Goal: Task Accomplishment & Management: Manage account settings

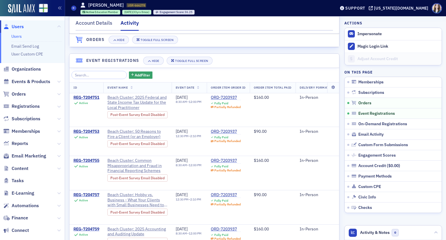
scroll to position [362, 0]
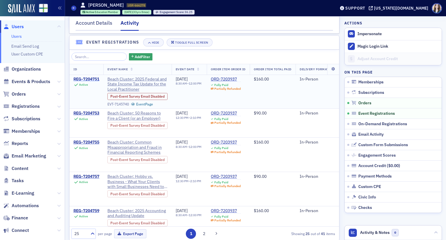
click at [94, 82] on div "REG-7204751" at bounding box center [87, 79] width 26 height 5
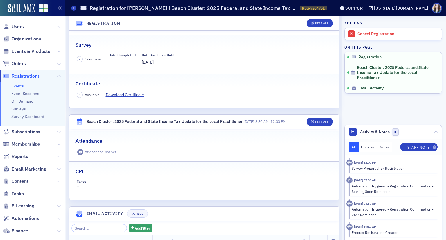
scroll to position [87, 0]
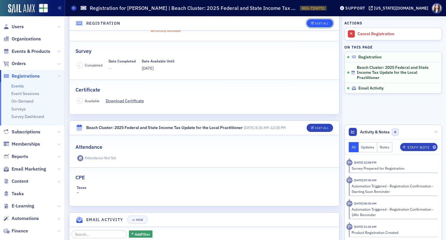
click at [315, 24] on div "Edit All" at bounding box center [321, 23] width 13 height 3
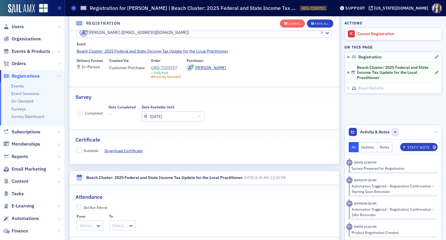
scroll to position [15, 0]
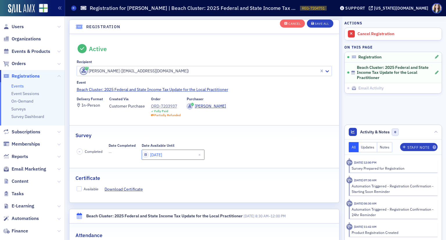
click at [172, 150] on input "06/12/2025" at bounding box center [173, 155] width 63 height 10
select select "5"
select select "2025"
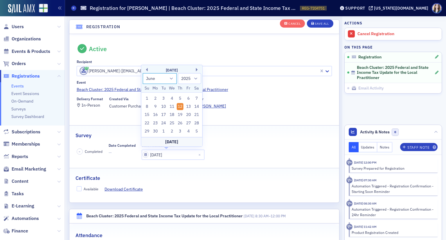
click at [168, 80] on select "January February March April May June July August September October November De…" at bounding box center [160, 78] width 34 height 11
select select "7"
click at [143, 73] on select "January February March April May June July August September October November De…" at bounding box center [160, 78] width 34 height 11
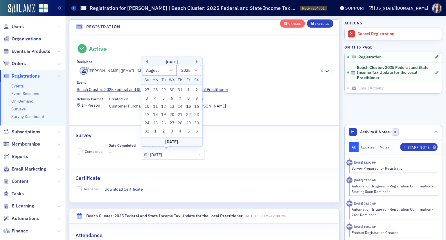
click at [190, 115] on div "22" at bounding box center [188, 114] width 7 height 7
type input "08/22/2025"
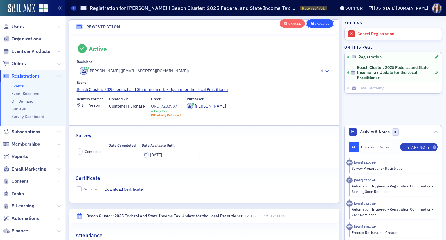
click at [326, 24] on button "Save All" at bounding box center [320, 23] width 26 height 8
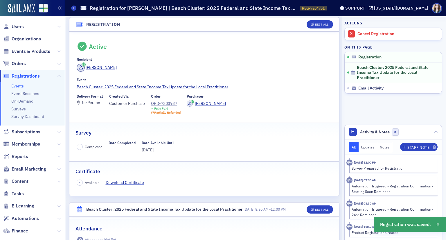
scroll to position [0, 0]
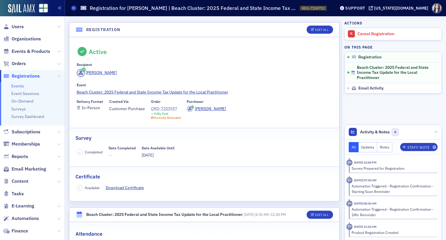
click at [167, 107] on div "ORD-7203937" at bounding box center [166, 109] width 30 height 6
click at [15, 26] on span "Users" at bounding box center [18, 27] width 12 height 6
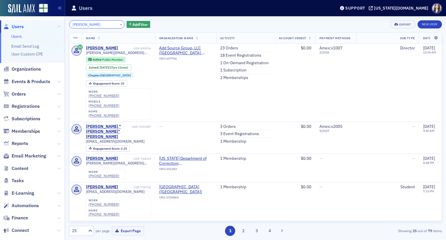
type input "Cindy Dillard"
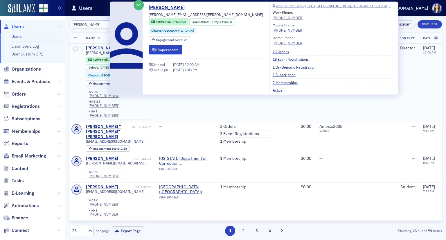
click at [89, 47] on div "Cindy Dillard" at bounding box center [102, 48] width 32 height 5
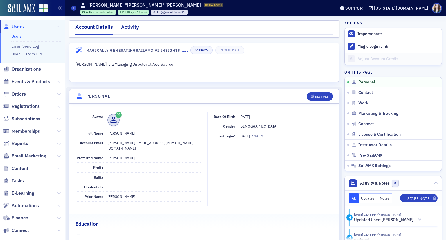
click at [128, 25] on div "Activity" at bounding box center [130, 28] width 18 height 11
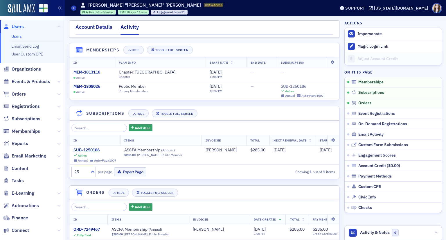
click at [88, 29] on div "Account Details" at bounding box center [94, 28] width 37 height 11
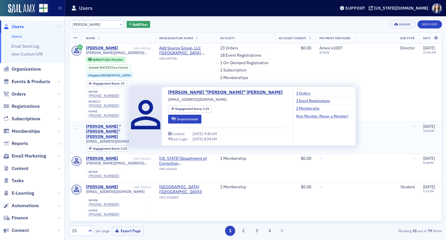
click at [117, 124] on div "Cynthia "Cindy" Dillard" at bounding box center [108, 131] width 45 height 15
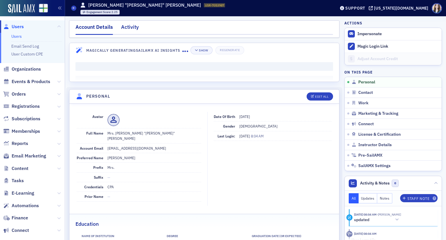
click at [134, 28] on div "Activity" at bounding box center [130, 28] width 18 height 11
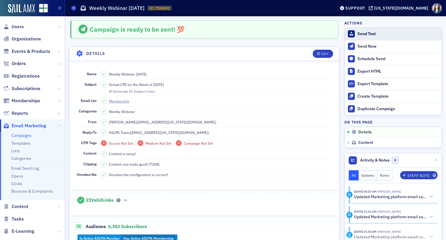
click at [358, 36] on div "Send Test" at bounding box center [398, 33] width 81 height 5
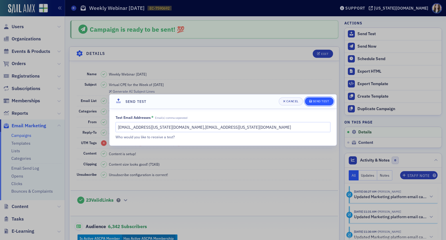
click at [325, 102] on div "Send Test" at bounding box center [321, 101] width 17 height 3
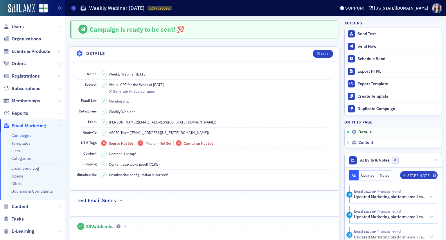
click at [300, 166] on dd "Content size looks good! (71KB)" at bounding box center [217, 164] width 232 height 10
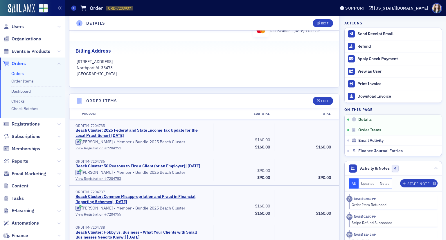
scroll to position [174, 0]
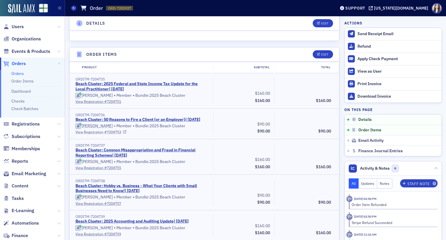
click at [108, 135] on link "View Registration # 7204753" at bounding box center [143, 131] width 134 height 5
click at [109, 170] on link "View Registration # 7204755" at bounding box center [143, 167] width 134 height 5
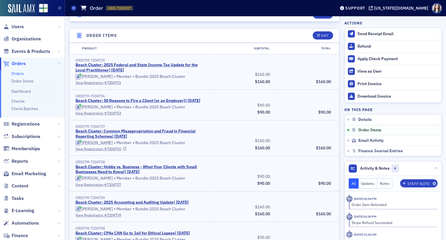
scroll to position [203, 0]
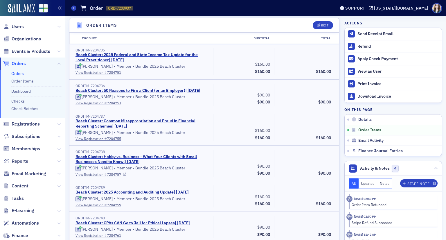
click at [109, 177] on link "View Registration # 7204757" at bounding box center [143, 174] width 134 height 5
click at [108, 208] on link "View Registration # 7204759" at bounding box center [143, 204] width 134 height 5
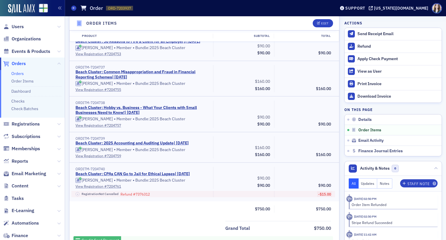
scroll to position [262, 0]
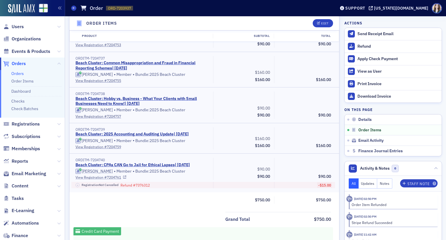
click at [115, 180] on link "View Registration # 7204761" at bounding box center [143, 177] width 134 height 5
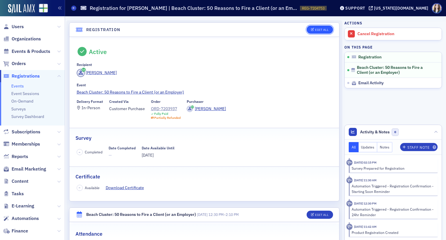
click at [320, 32] on button "Edit All" at bounding box center [320, 30] width 26 height 8
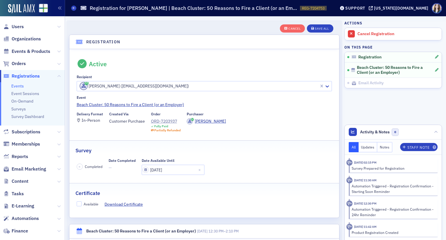
scroll to position [15, 0]
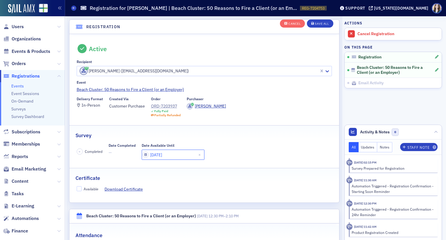
click at [171, 154] on input "06/12/2025" at bounding box center [173, 155] width 63 height 10
select select "5"
select select "2025"
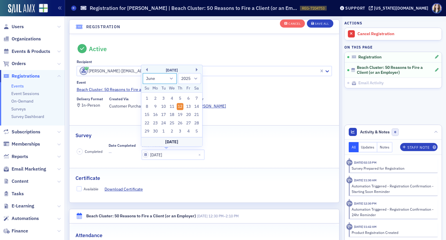
click at [168, 81] on select "January February March April May June July August September October November De…" at bounding box center [160, 78] width 34 height 11
select select "7"
click at [143, 73] on select "January February March April May June July August September October November De…" at bounding box center [160, 78] width 34 height 11
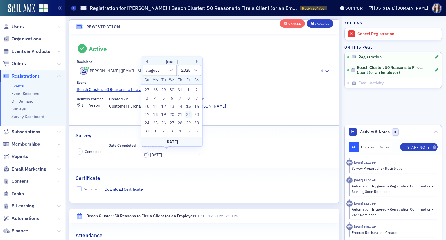
click at [191, 114] on div "22" at bounding box center [188, 114] width 7 height 7
type input "[DATE]"
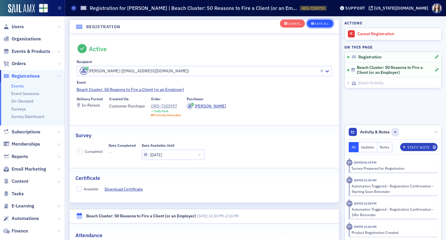
click at [315, 22] on div "Save All" at bounding box center [322, 23] width 14 height 3
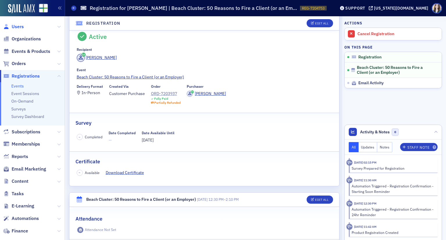
click at [15, 28] on span "Users" at bounding box center [18, 27] width 12 height 6
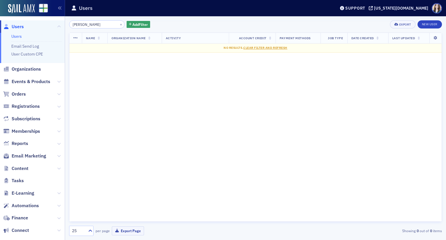
click at [74, 25] on input "jaqueline" at bounding box center [97, 24] width 56 height 8
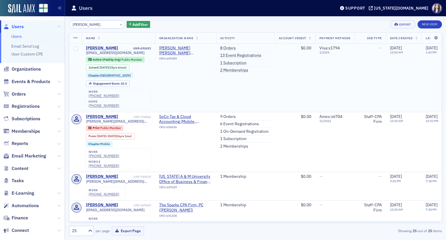
type input "jacqueline"
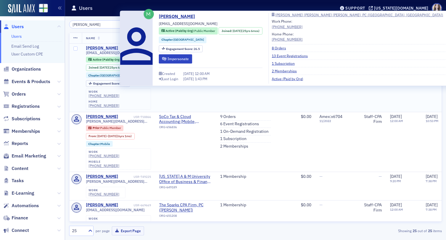
click at [106, 47] on div "Jacqueline Sasser" at bounding box center [102, 48] width 32 height 5
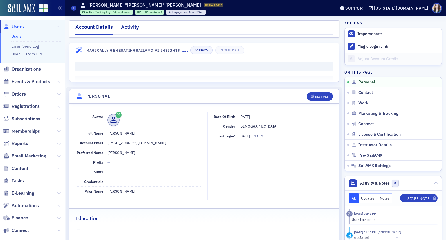
click at [132, 28] on div "Activity" at bounding box center [130, 28] width 18 height 11
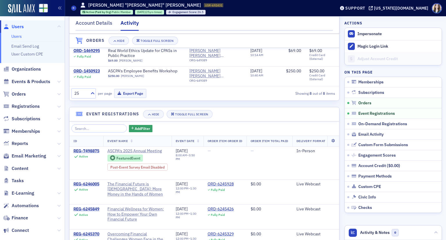
scroll to position [320, 0]
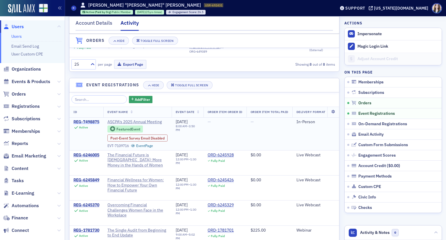
click at [91, 125] on div "REG-7498875" at bounding box center [87, 121] width 26 height 5
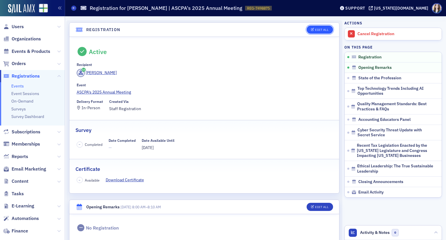
click at [307, 28] on button "Edit All" at bounding box center [320, 30] width 26 height 8
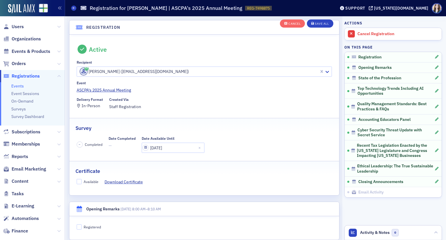
scroll to position [15, 0]
click at [171, 146] on input "06/26/2025" at bounding box center [173, 147] width 63 height 10
select select "5"
select select "2025"
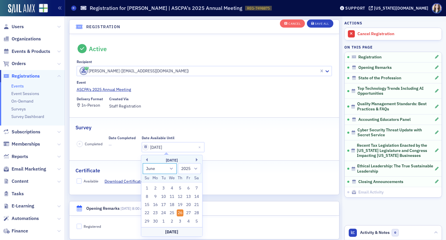
click at [169, 169] on select "January February March April May June July August September October November De…" at bounding box center [160, 168] width 34 height 11
select select "7"
click at [143, 163] on select "January February March April May June July August September October November De…" at bounding box center [160, 168] width 34 height 11
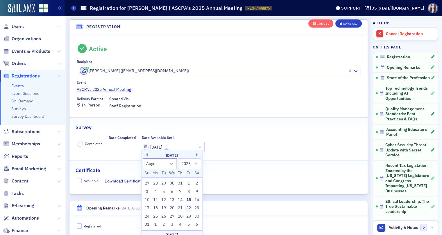
click at [187, 211] on div "22" at bounding box center [188, 208] width 7 height 7
type input "08/22/2025"
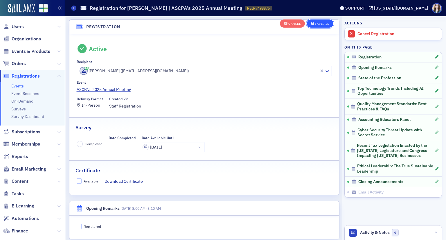
click at [319, 22] on div "Save All" at bounding box center [322, 23] width 14 height 3
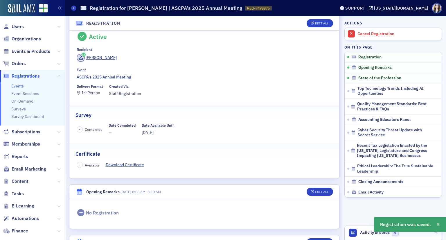
scroll to position [0, 0]
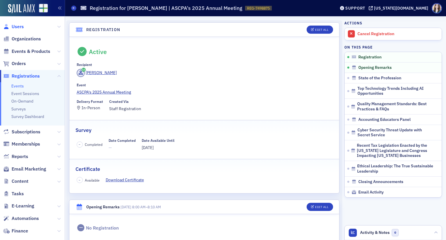
click at [21, 28] on span "Users" at bounding box center [18, 27] width 12 height 6
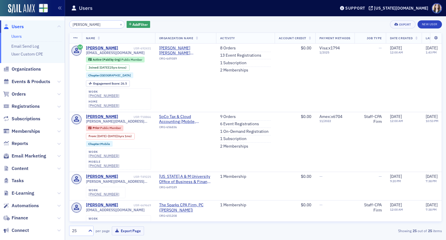
drag, startPoint x: 107, startPoint y: 24, endPoint x: 67, endPoint y: 28, distance: 40.3
click at [67, 28] on div "jacqueline × Add Filter Export New User Name Organization Name Activity Account…" at bounding box center [255, 128] width 381 height 224
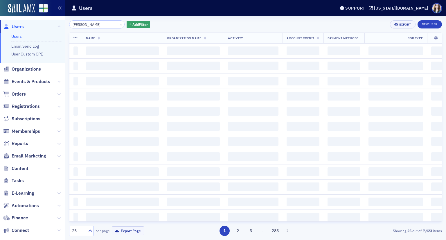
type input "james thomas"
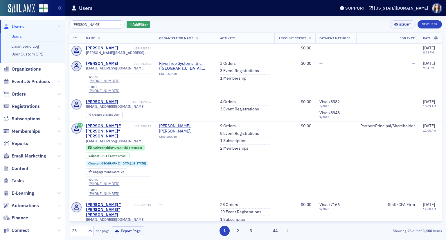
click at [194, 23] on div "james thomas × Add Filter Export New User" at bounding box center [255, 24] width 373 height 8
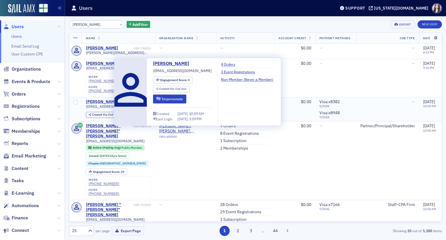
click at [99, 99] on div "[PERSON_NAME]" at bounding box center [102, 101] width 32 height 5
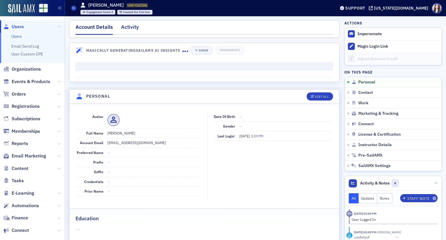
click at [130, 30] on div "Activity" at bounding box center [130, 28] width 18 height 11
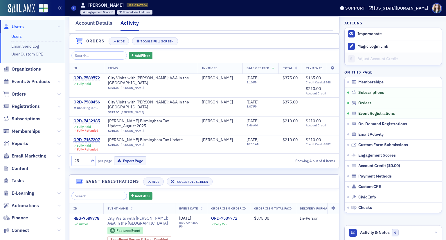
scroll to position [58, 0]
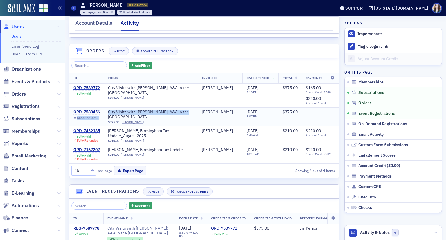
drag, startPoint x: 77, startPoint y: 117, endPoint x: 106, endPoint y: 115, distance: 29.4
click at [106, 115] on tr "ORD-7588456 Checking Out… City Visits with Josh McGowan: A&A in the Queen City …" at bounding box center [204, 116] width 270 height 19
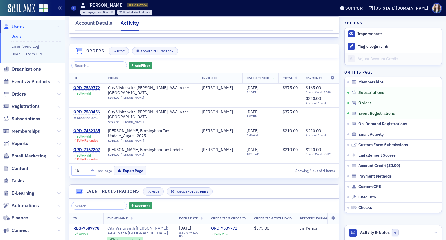
click at [73, 18] on div "Account Details Activity" at bounding box center [204, 24] width 271 height 17
drag, startPoint x: 77, startPoint y: 118, endPoint x: 97, endPoint y: 119, distance: 20.1
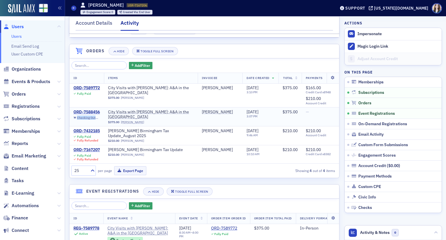
click at [96, 118] on div "Checking Out…" at bounding box center [87, 118] width 21 height 4
click at [72, 52] on header "Orders Hide Toggle Full Screen" at bounding box center [204, 51] width 270 height 14
click at [81, 110] on div "ORD-7588456" at bounding box center [87, 112] width 26 height 5
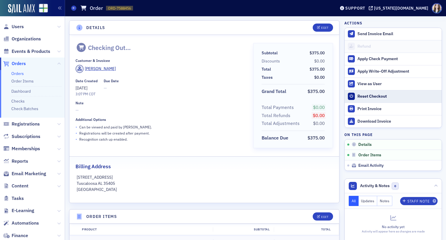
click at [349, 95] on div at bounding box center [351, 96] width 7 height 7
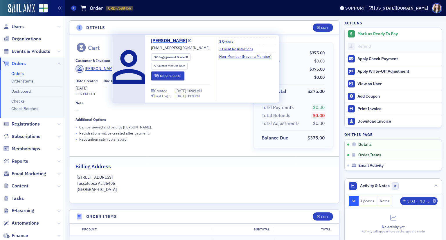
click at [171, 40] on link "[PERSON_NAME]" at bounding box center [171, 40] width 40 height 7
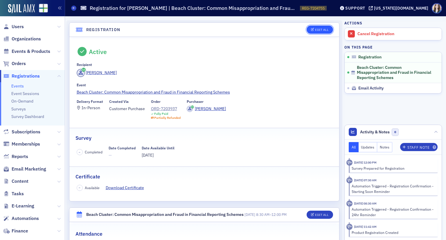
click at [319, 32] on button "Edit All" at bounding box center [320, 30] width 26 height 8
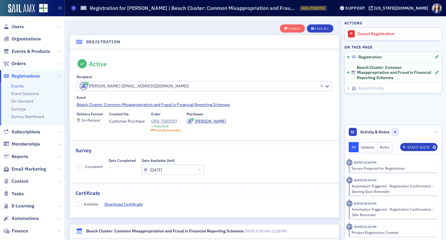
scroll to position [15, 0]
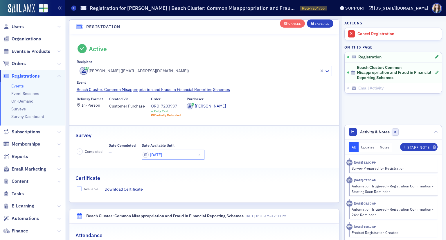
click at [183, 154] on input "[DATE]" at bounding box center [173, 155] width 63 height 10
select select "5"
select select "2025"
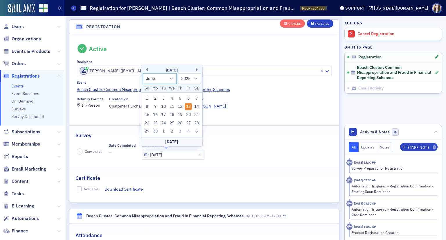
click at [173, 78] on select "January February March April May June July August September October November De…" at bounding box center [160, 78] width 34 height 11
select select "7"
click at [143, 73] on select "January February March April May June July August September October November De…" at bounding box center [160, 78] width 34 height 11
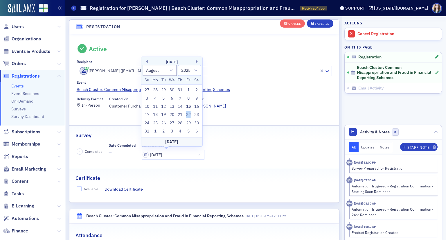
drag, startPoint x: 190, startPoint y: 114, endPoint x: 186, endPoint y: 117, distance: 4.0
click at [186, 117] on div "22" at bounding box center [188, 114] width 7 height 7
type input "[DATE]"
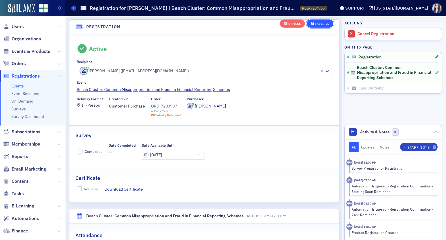
click at [315, 22] on div "Save All" at bounding box center [322, 23] width 14 height 3
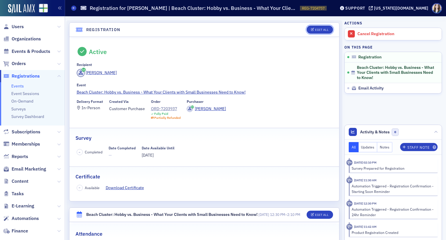
click at [320, 32] on button "Edit All" at bounding box center [320, 30] width 26 height 8
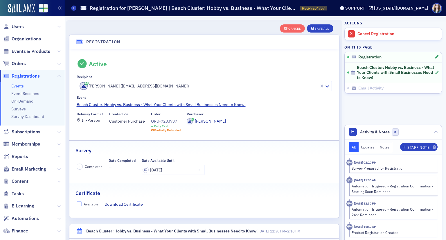
scroll to position [15, 0]
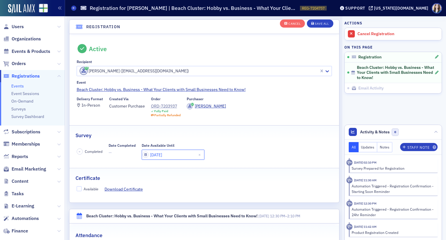
click at [179, 152] on input "06/13/2025" at bounding box center [173, 155] width 63 height 10
select select "5"
select select "2025"
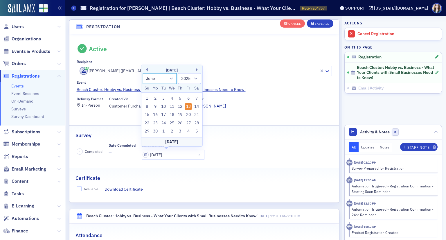
click at [171, 77] on select "January February March April May June July August September October November De…" at bounding box center [160, 78] width 34 height 11
select select "7"
click at [143, 73] on select "January February March April May June July August September October November De…" at bounding box center [160, 78] width 34 height 11
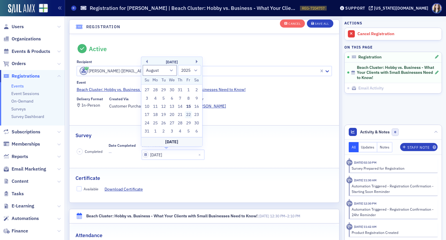
click at [187, 113] on div "22" at bounding box center [188, 114] width 7 height 7
type input "[DATE]"
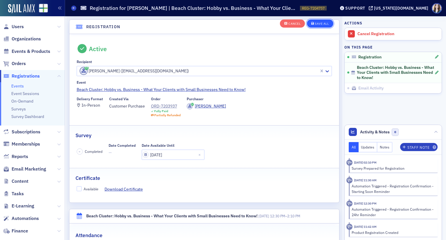
click at [317, 23] on div "Save All" at bounding box center [322, 23] width 14 height 3
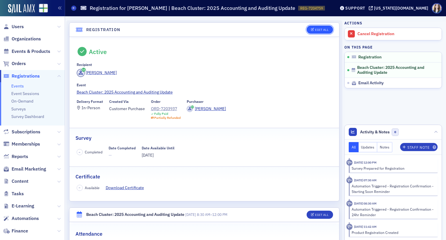
click at [319, 30] on div "Edit All" at bounding box center [321, 29] width 13 height 3
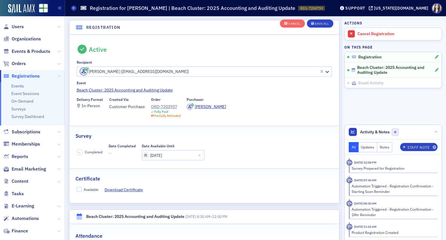
scroll to position [15, 0]
click at [177, 152] on input "[DATE]" at bounding box center [173, 155] width 63 height 10
select select "5"
select select "2025"
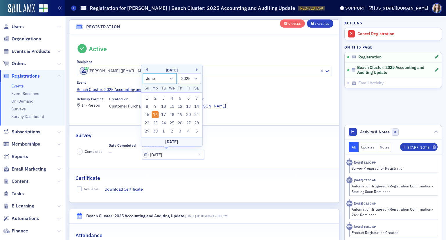
drag, startPoint x: 173, startPoint y: 80, endPoint x: 172, endPoint y: 83, distance: 3.0
click at [172, 80] on select "January February March April May June July August September October November De…" at bounding box center [160, 78] width 34 height 11
select select "7"
click at [143, 73] on select "January February March April May June July August September October November De…" at bounding box center [160, 78] width 34 height 11
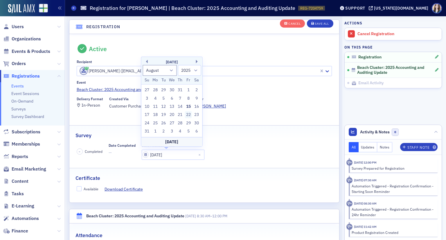
click at [190, 113] on div "22" at bounding box center [188, 114] width 7 height 7
type input "[DATE]"
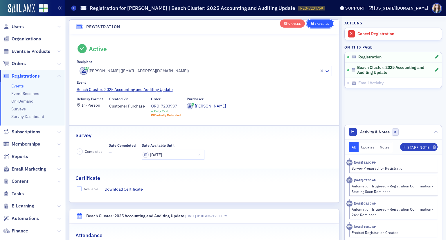
click at [317, 24] on div "Save All" at bounding box center [322, 23] width 14 height 3
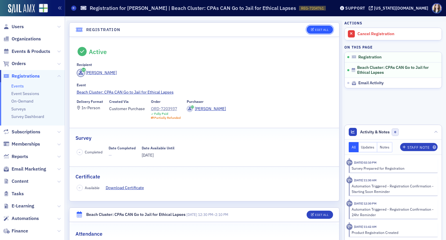
click at [316, 29] on div "Edit All" at bounding box center [321, 29] width 13 height 3
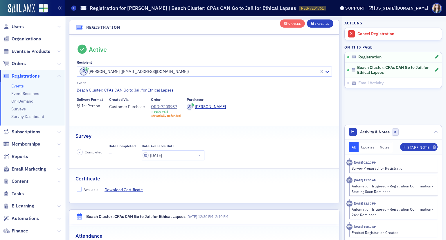
scroll to position [15, 0]
click at [175, 155] on input "06/16/2025" at bounding box center [173, 155] width 63 height 10
select select "5"
select select "2025"
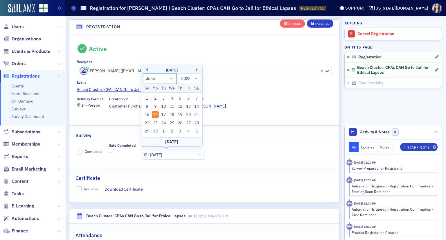
drag, startPoint x: 170, startPoint y: 79, endPoint x: 169, endPoint y: 84, distance: 4.5
click at [170, 79] on select "January February March April May June July August September October November De…" at bounding box center [160, 78] width 34 height 11
select select "7"
click at [143, 73] on select "January February March April May June July August September October November De…" at bounding box center [160, 78] width 34 height 11
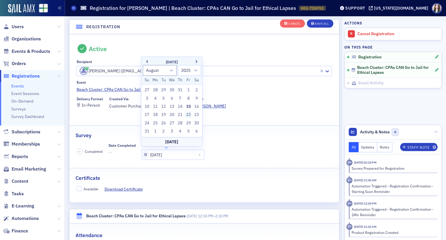
click at [186, 114] on div "22" at bounding box center [188, 114] width 7 height 7
type input "08/22/2025"
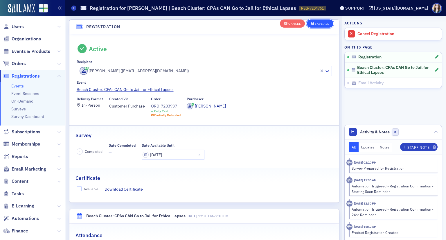
click at [315, 20] on button "Save All" at bounding box center [320, 23] width 26 height 8
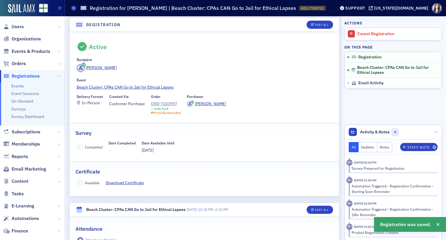
scroll to position [0, 0]
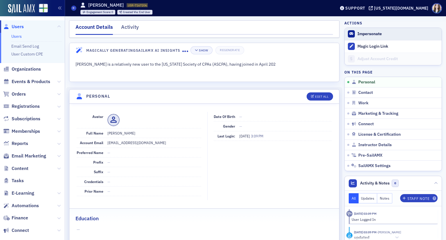
click at [374, 36] on button "Impersonate" at bounding box center [370, 33] width 24 height 5
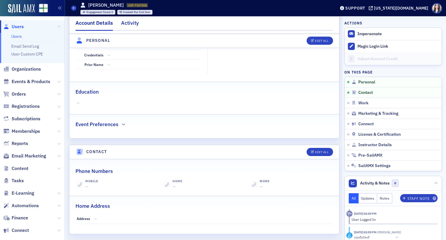
scroll to position [145, 0]
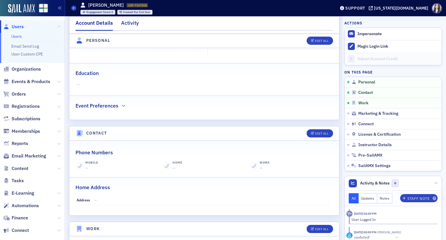
click at [131, 24] on div "Activity" at bounding box center [130, 24] width 18 height 11
